Goal: Information Seeking & Learning: Learn about a topic

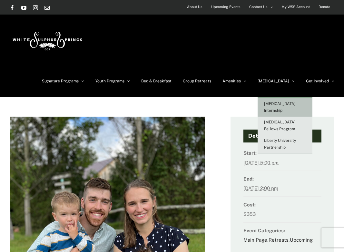
click at [285, 103] on span "[MEDICAL_DATA] Internship" at bounding box center [280, 106] width 32 height 11
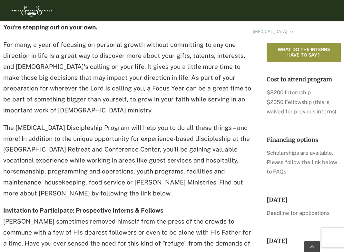
scroll to position [259, 0]
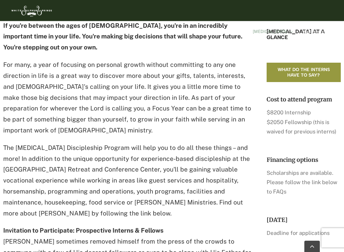
click at [295, 67] on span "What do the interns have to say?" at bounding box center [303, 72] width 55 height 11
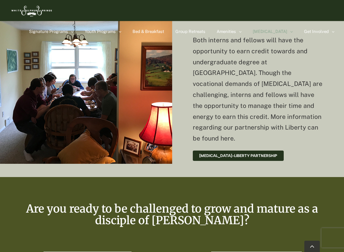
scroll to position [1887, 0]
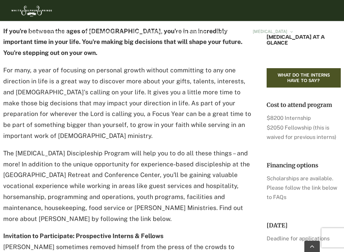
scroll to position [255, 0]
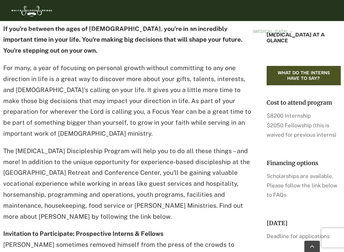
click at [283, 189] on p "Scholarships are available. Please follow the link below to FAQs" at bounding box center [304, 185] width 74 height 28
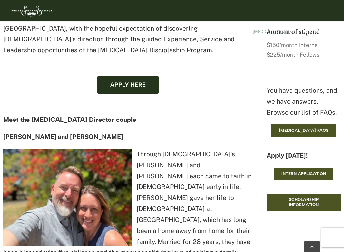
scroll to position [574, 0]
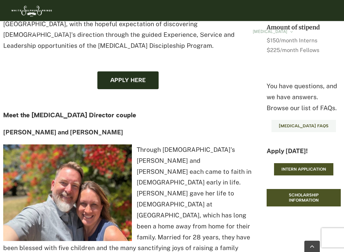
click at [291, 122] on link "EXSEL FAQs" at bounding box center [304, 126] width 64 height 12
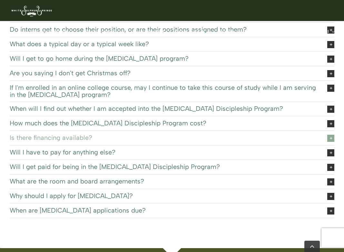
scroll to position [103, 0]
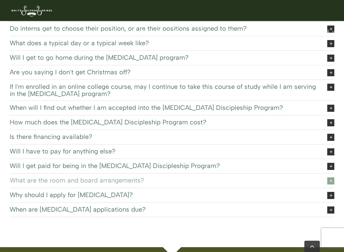
click at [238, 181] on span "What are the room and board arrangements?" at bounding box center [164, 179] width 308 height 7
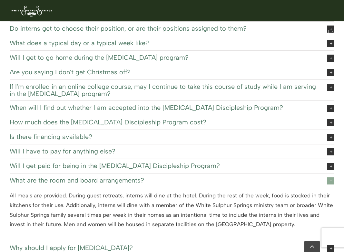
click at [234, 180] on span "What are the room and board arrangements?" at bounding box center [164, 179] width 308 height 7
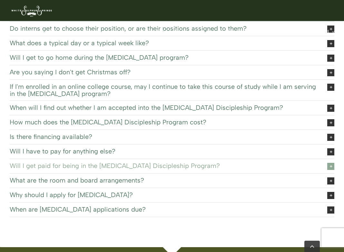
click at [230, 160] on link "Will I get paid for being in the [MEDICAL_DATA] Discipleship Program?" at bounding box center [172, 166] width 325 height 14
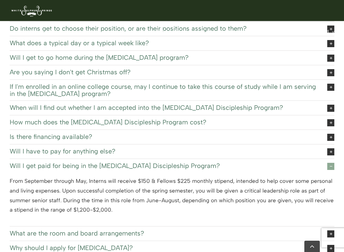
click at [230, 160] on link "Will I get paid for being in the [MEDICAL_DATA] Discipleship Program?" at bounding box center [172, 166] width 325 height 14
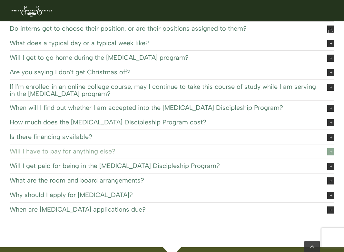
click at [229, 145] on link "Will I have to pay for anything else?" at bounding box center [172, 151] width 325 height 14
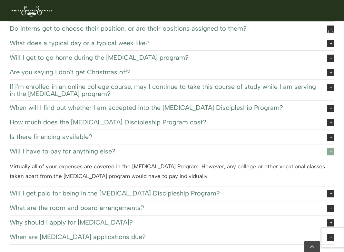
click at [229, 145] on link "Will I have to pay for anything else?" at bounding box center [172, 151] width 325 height 14
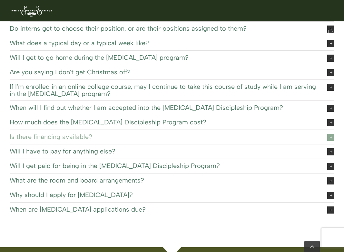
click at [228, 133] on link "Is there financing available?" at bounding box center [172, 137] width 325 height 14
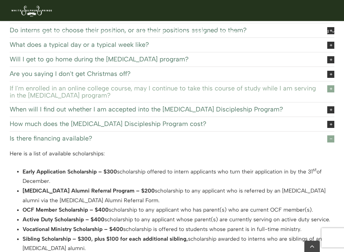
scroll to position [95, 0]
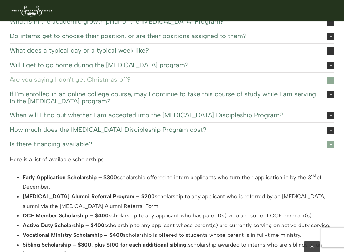
click at [192, 80] on span "Are you saying I don't get Christmas off?" at bounding box center [164, 79] width 308 height 7
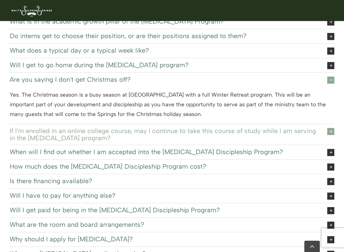
click at [223, 128] on span "If I'm enrolled in an online college course, may I continue to take this course…" at bounding box center [164, 134] width 308 height 14
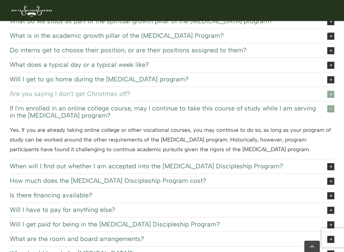
scroll to position [79, 0]
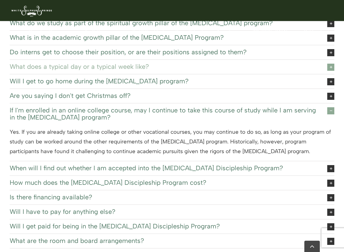
click at [205, 69] on span "What does a typical day or a typical week like?" at bounding box center [164, 66] width 308 height 7
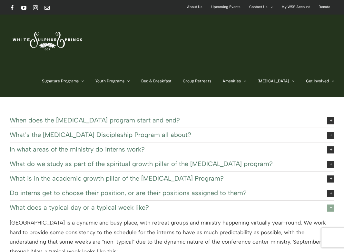
scroll to position [0, 0]
click at [187, 121] on span "When does the EXSEL program start and end?" at bounding box center [164, 119] width 308 height 7
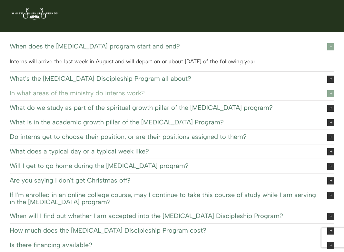
scroll to position [26, 0]
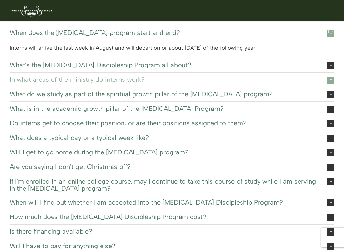
click at [190, 81] on span "In what areas of the ministry do interns work?" at bounding box center [164, 79] width 308 height 7
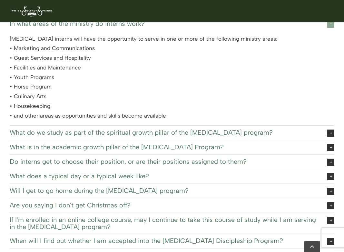
scroll to position [69, 0]
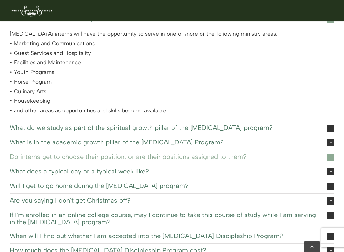
click at [243, 154] on span "Do interns get to choose their position, or are their positions assigned to the…" at bounding box center [164, 156] width 308 height 7
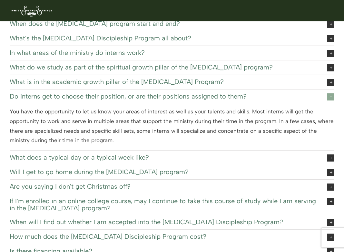
scroll to position [35, 0]
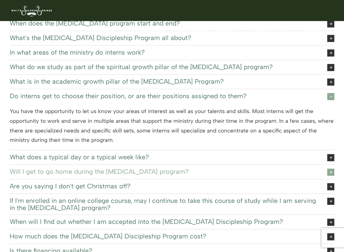
click at [240, 169] on span "Will I get to go home during the EXSEL program?" at bounding box center [164, 171] width 308 height 7
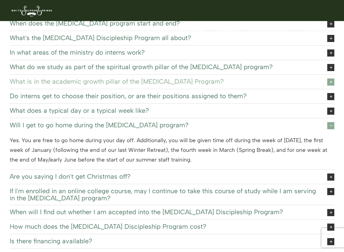
click at [247, 80] on span "What is in the academic growth pillar of the EXSEL Program?" at bounding box center [164, 81] width 308 height 7
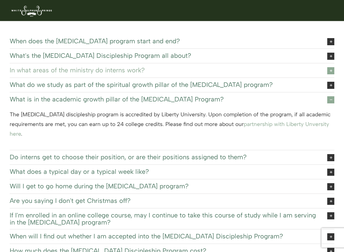
scroll to position [16, 0]
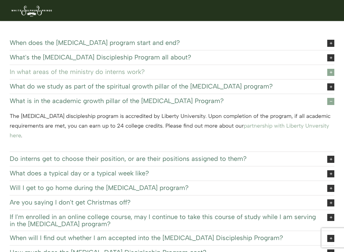
click at [238, 71] on span "In what areas of the ministry do interns work?" at bounding box center [164, 71] width 308 height 7
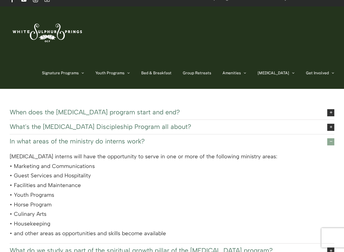
scroll to position [4, 0]
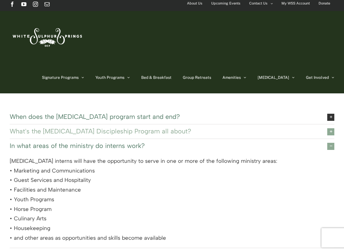
click at [252, 137] on link "What's the EXSEL Discipleship Program all about?" at bounding box center [172, 131] width 325 height 14
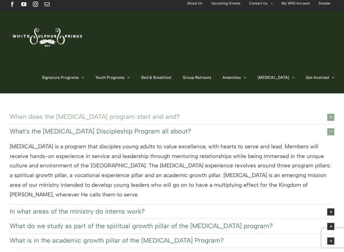
click at [244, 118] on span "When does the EXSEL program start and end?" at bounding box center [164, 116] width 308 height 7
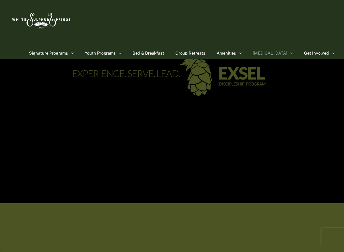
scroll to position [45, 0]
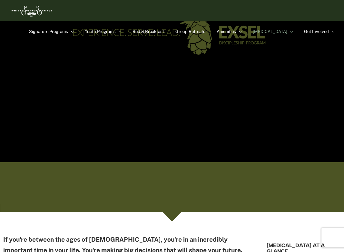
drag, startPoint x: 215, startPoint y: 25, endPoint x: 277, endPoint y: 69, distance: 75.7
click at [277, 69] on div at bounding box center [172, 134] width 344 height 139
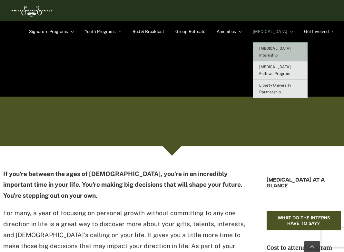
scroll to position [90, 0]
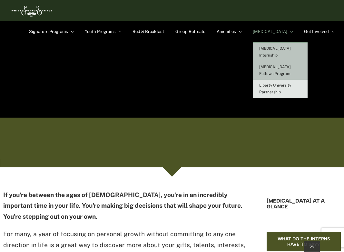
click at [291, 64] on span "[MEDICAL_DATA] Fellows Program" at bounding box center [275, 69] width 32 height 11
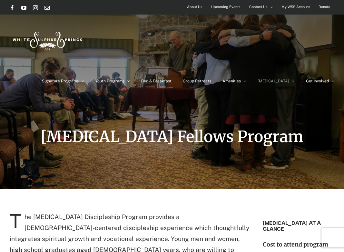
click at [291, 223] on h5 "[MEDICAL_DATA] AT A GLANCE" at bounding box center [299, 226] width 72 height 12
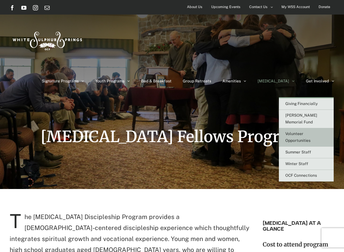
click at [320, 129] on link "Volunteer Opportunities" at bounding box center [306, 137] width 55 height 18
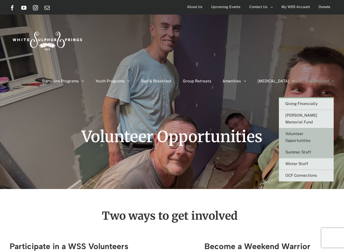
click at [306, 150] on span "Summer Staff" at bounding box center [298, 152] width 26 height 5
